Goal: Obtain resource: Obtain resource

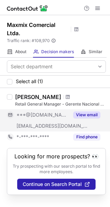
click at [83, 113] on button "View email" at bounding box center [86, 114] width 27 height 7
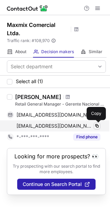
click at [96, 124] on span at bounding box center [97, 126] width 6 height 6
click at [95, 124] on span at bounding box center [97, 126] width 6 height 6
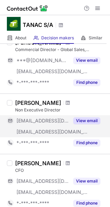
scroll to position [448, 0]
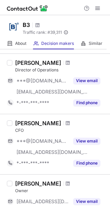
scroll to position [517, 0]
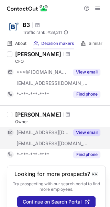
click at [76, 129] on button "View email" at bounding box center [86, 132] width 27 height 7
